Goal: Transaction & Acquisition: Purchase product/service

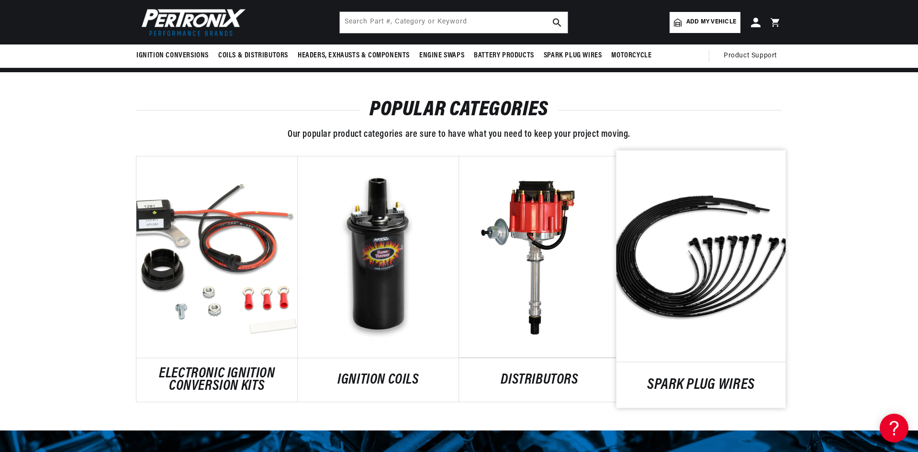
scroll to position [0, 598]
click at [711, 381] on link "SPARK PLUG WIRES" at bounding box center [702, 385] width 170 height 13
